Goal: Find specific page/section: Find specific page/section

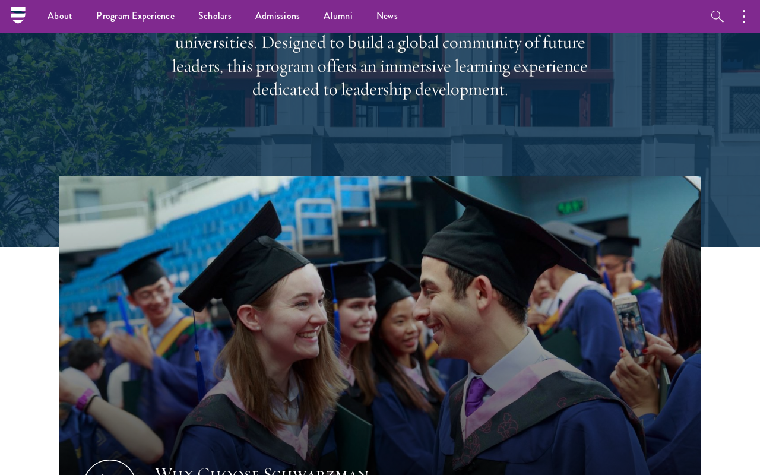
scroll to position [21, 0]
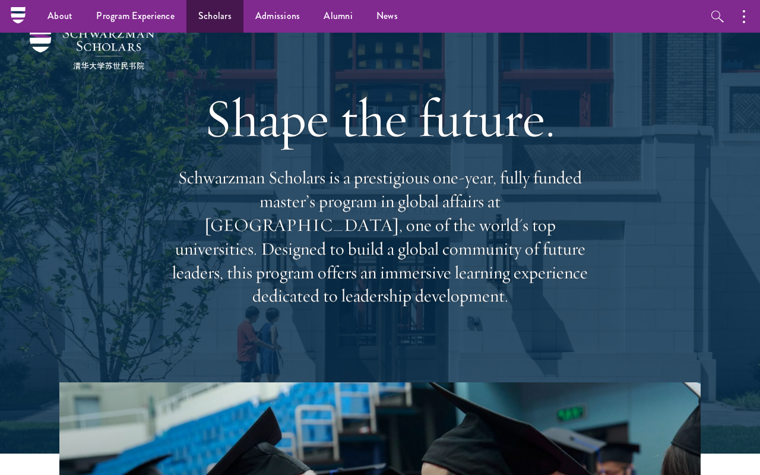
click at [201, 17] on link "Scholars" at bounding box center [214, 16] width 57 height 33
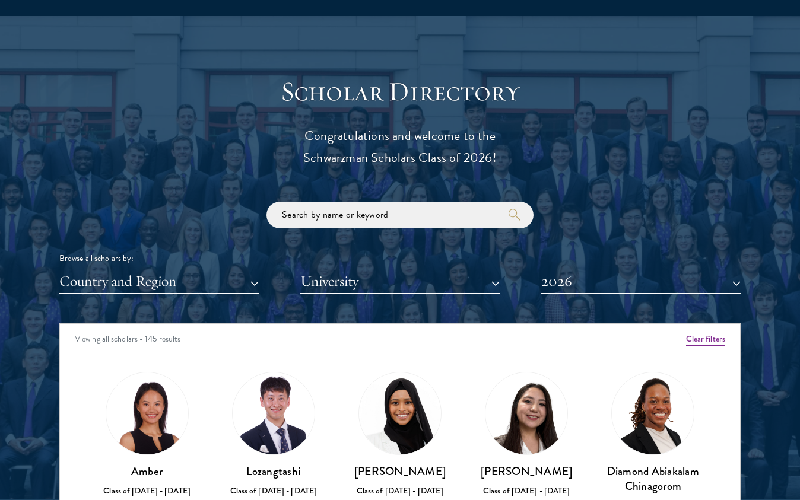
scroll to position [1308, 0]
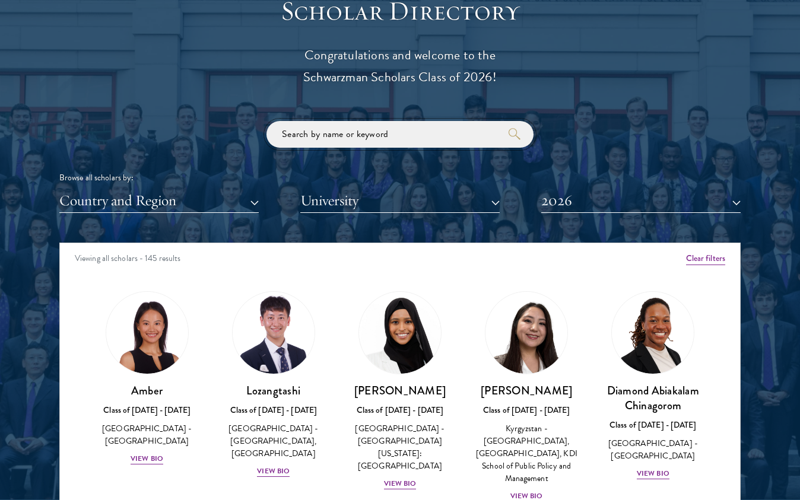
click at [373, 132] on input "search" at bounding box center [400, 135] width 267 height 27
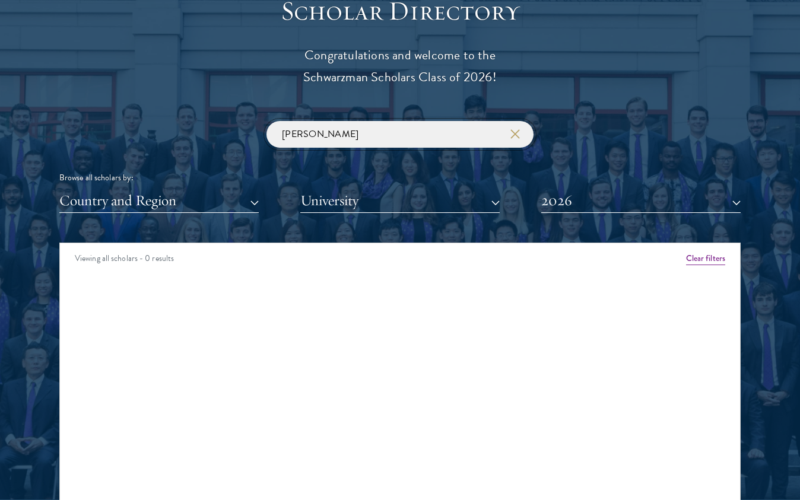
type input "[PERSON_NAME]"
click button "submit" at bounding box center [0, 0] width 0 height 0
click at [562, 189] on button "2026" at bounding box center [640, 201] width 199 height 24
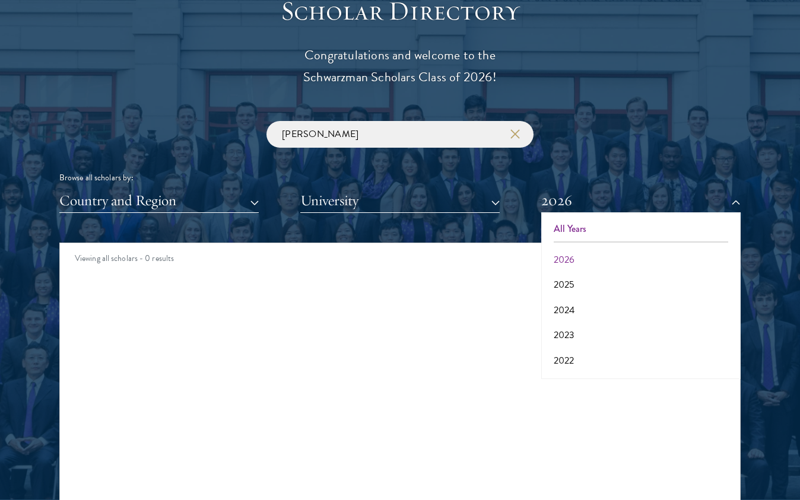
click at [566, 230] on button "All Years" at bounding box center [641, 229] width 192 height 25
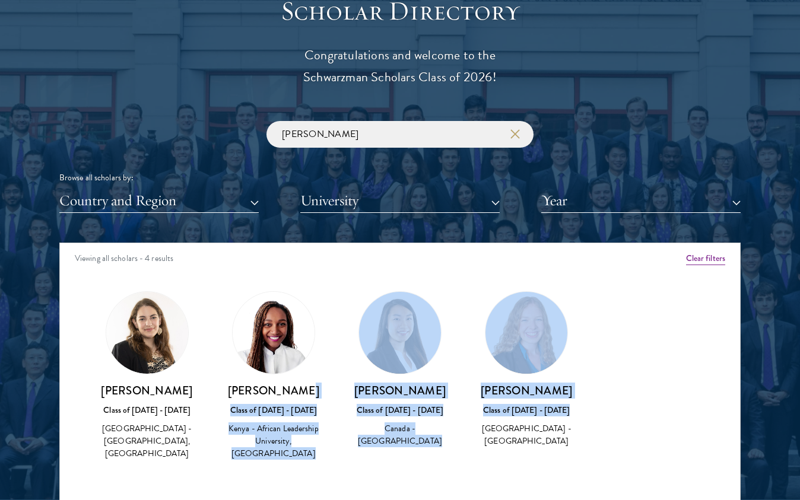
drag, startPoint x: 294, startPoint y: 381, endPoint x: 464, endPoint y: 424, distance: 174.6
click at [464, 424] on div "Amber Class of [DATE] - [DATE] [GEOGRAPHIC_DATA] - [GEOGRAPHIC_DATA] View Bio C…" at bounding box center [400, 387] width 680 height 220
